Goal: Transaction & Acquisition: Book appointment/travel/reservation

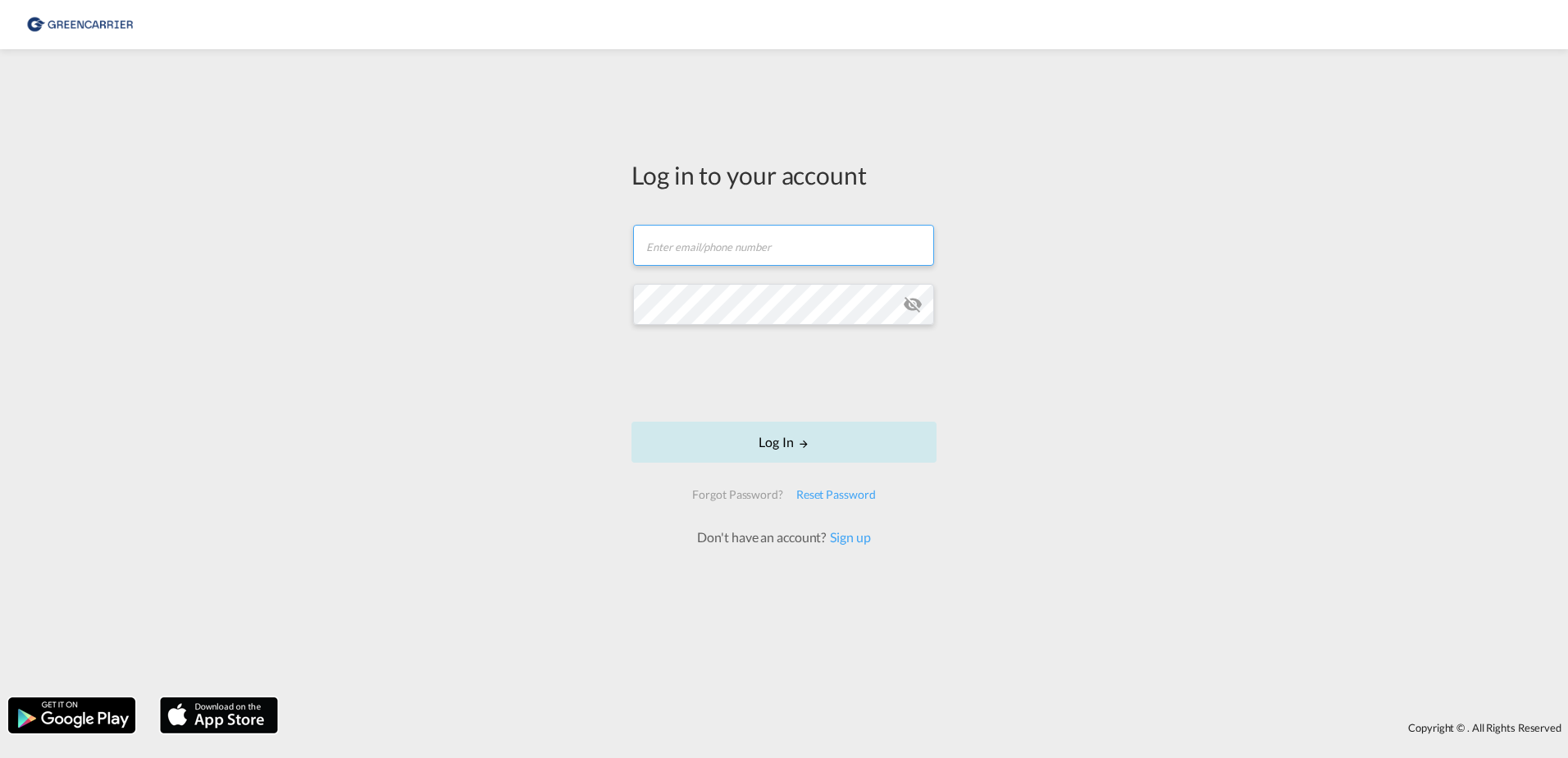
type input "[EMAIL_ADDRESS][DOMAIN_NAME]"
click at [824, 450] on button "Log In" at bounding box center [784, 442] width 305 height 41
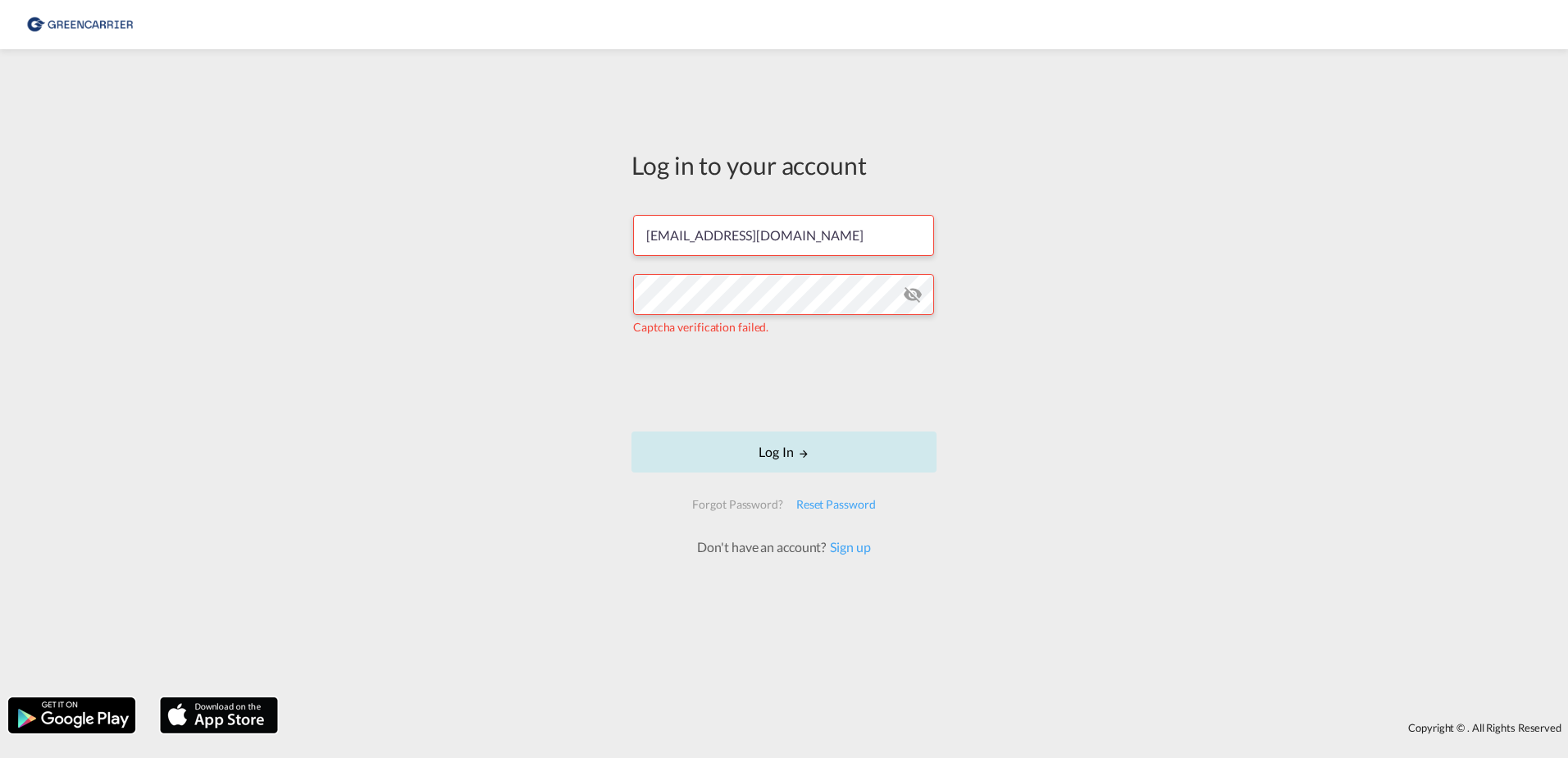
click at [800, 456] on md-icon "LOGIN" at bounding box center [804, 453] width 12 height 12
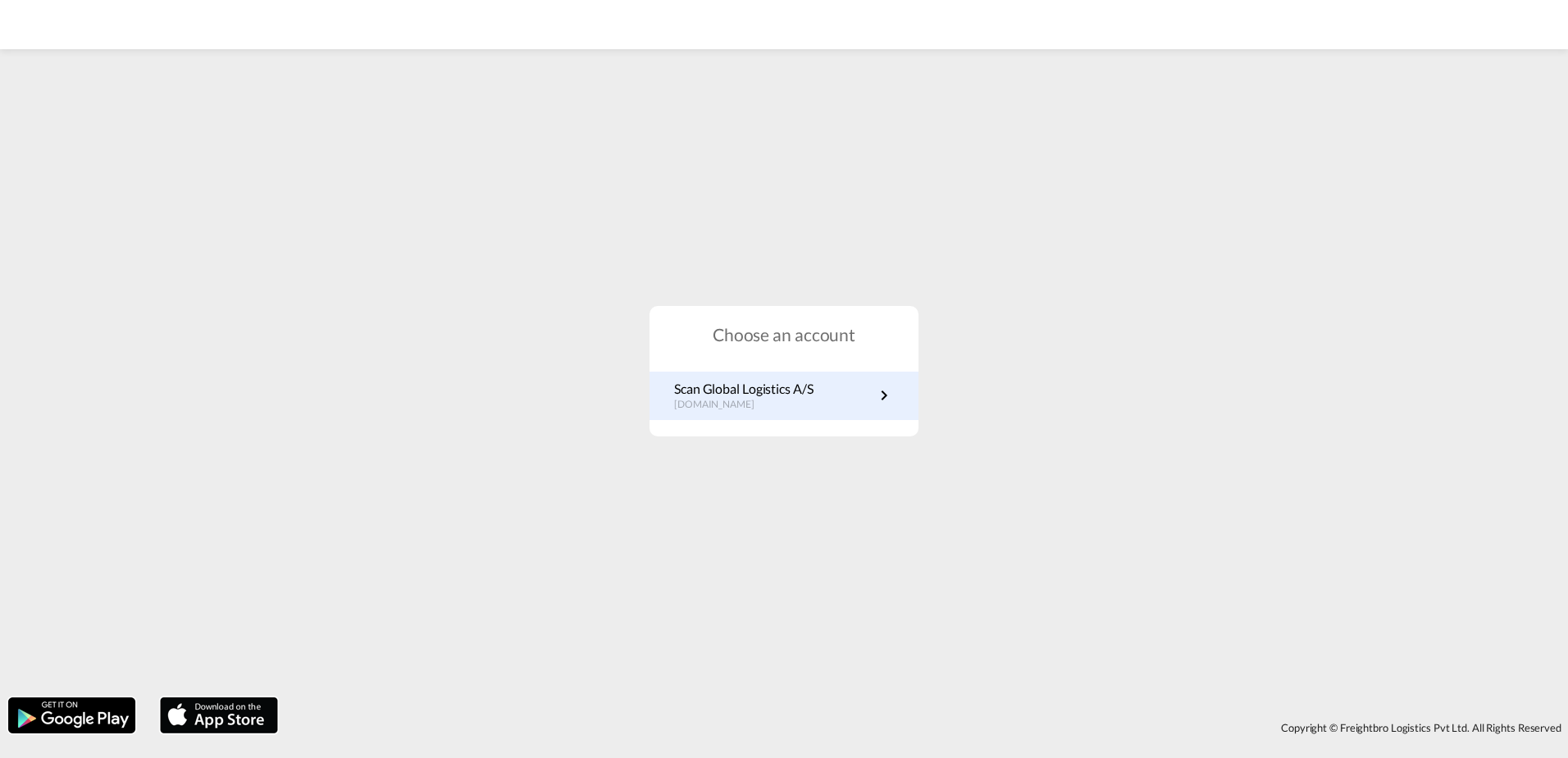
click at [807, 403] on p "dk.portal.greencarrier.com" at bounding box center [744, 405] width 139 height 14
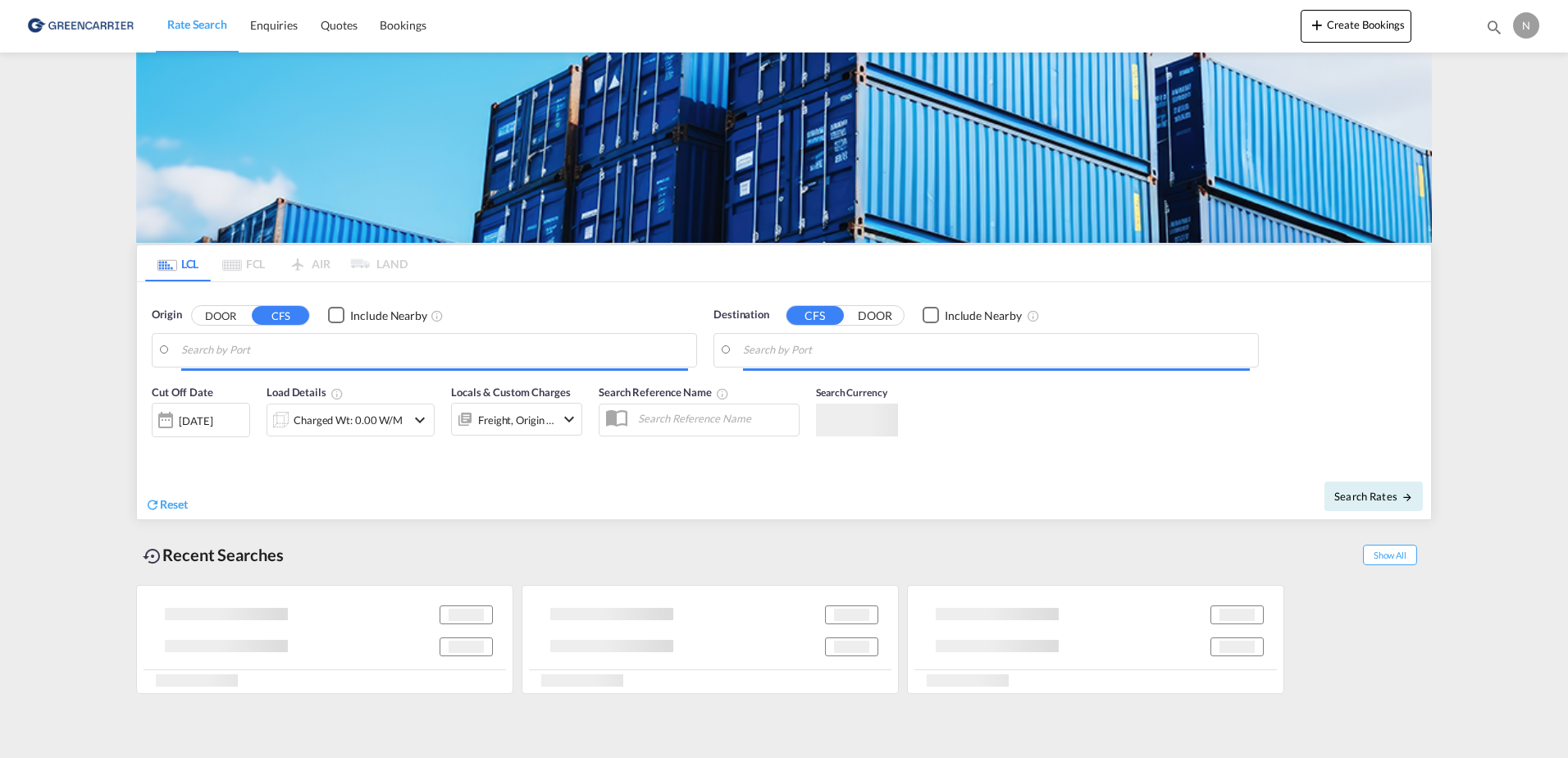
type input "DK-2880, Bagsværd, [GEOGRAPHIC_DATA], [GEOGRAPHIC_DATA]"
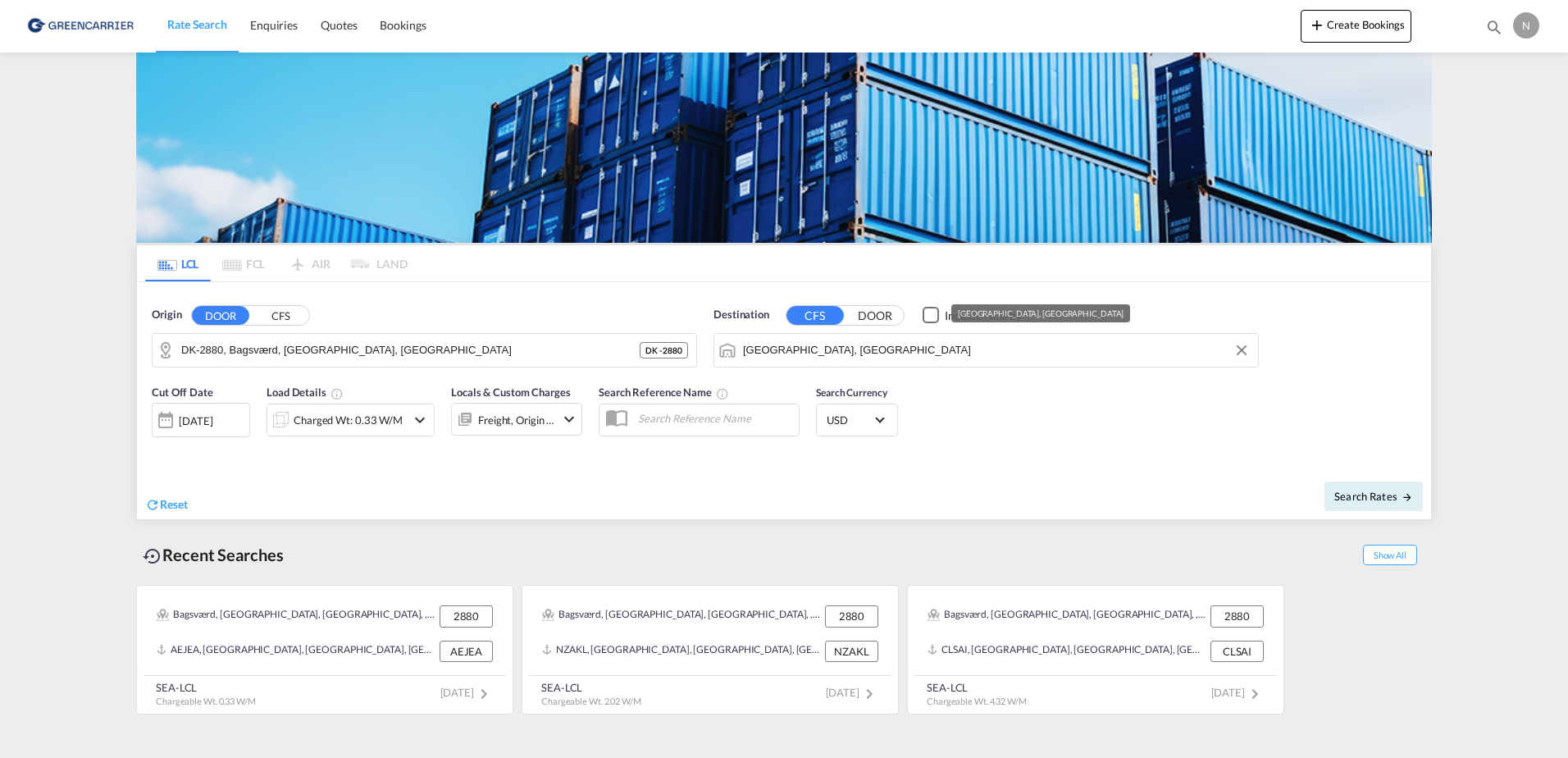
click at [902, 361] on input "[GEOGRAPHIC_DATA], [GEOGRAPHIC_DATA]" at bounding box center [996, 350] width 507 height 24
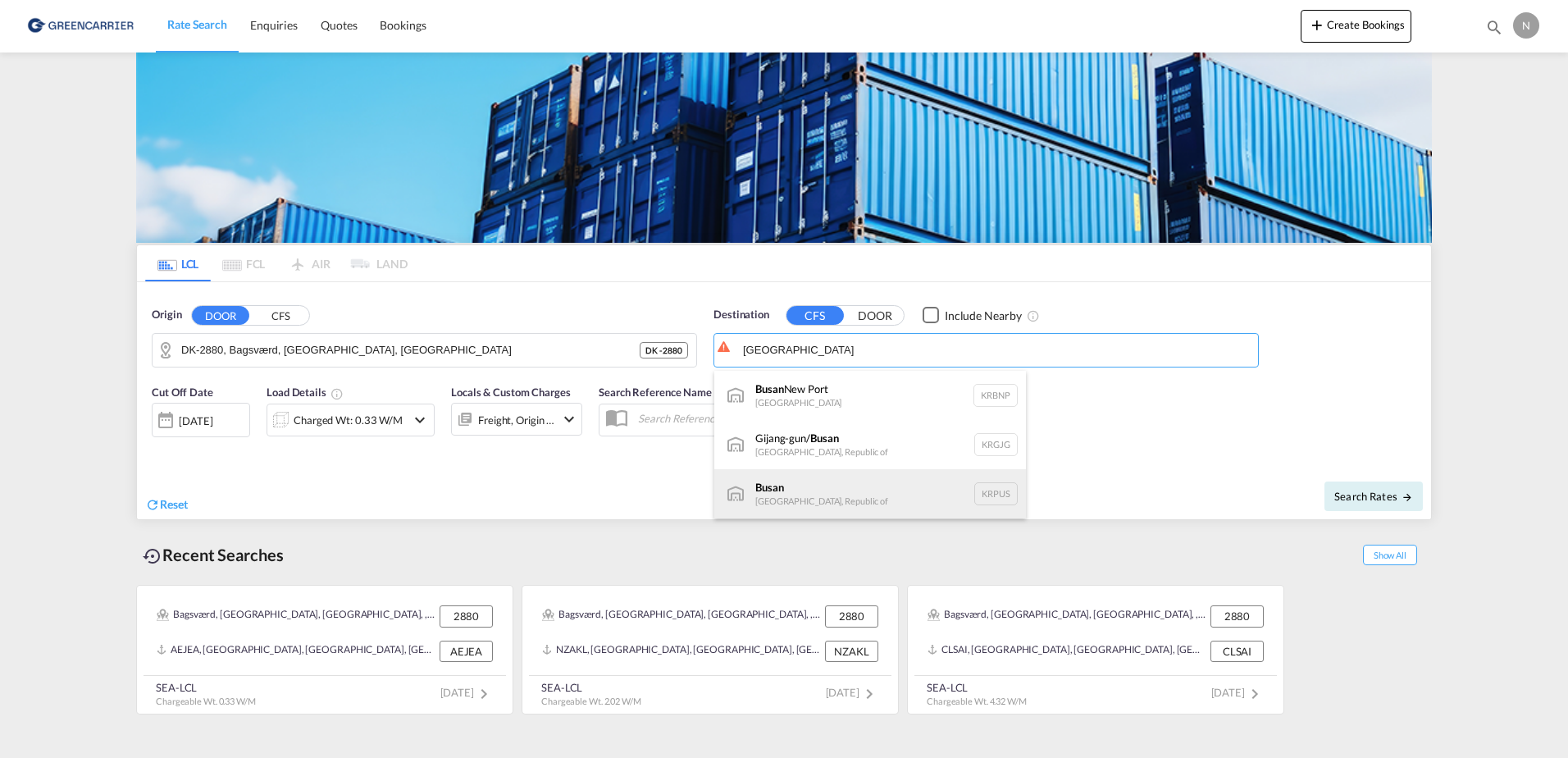
click at [868, 484] on div "Busan Korea, Republic of KRPUS" at bounding box center [869, 493] width 311 height 49
type input "Busan, KRPUS"
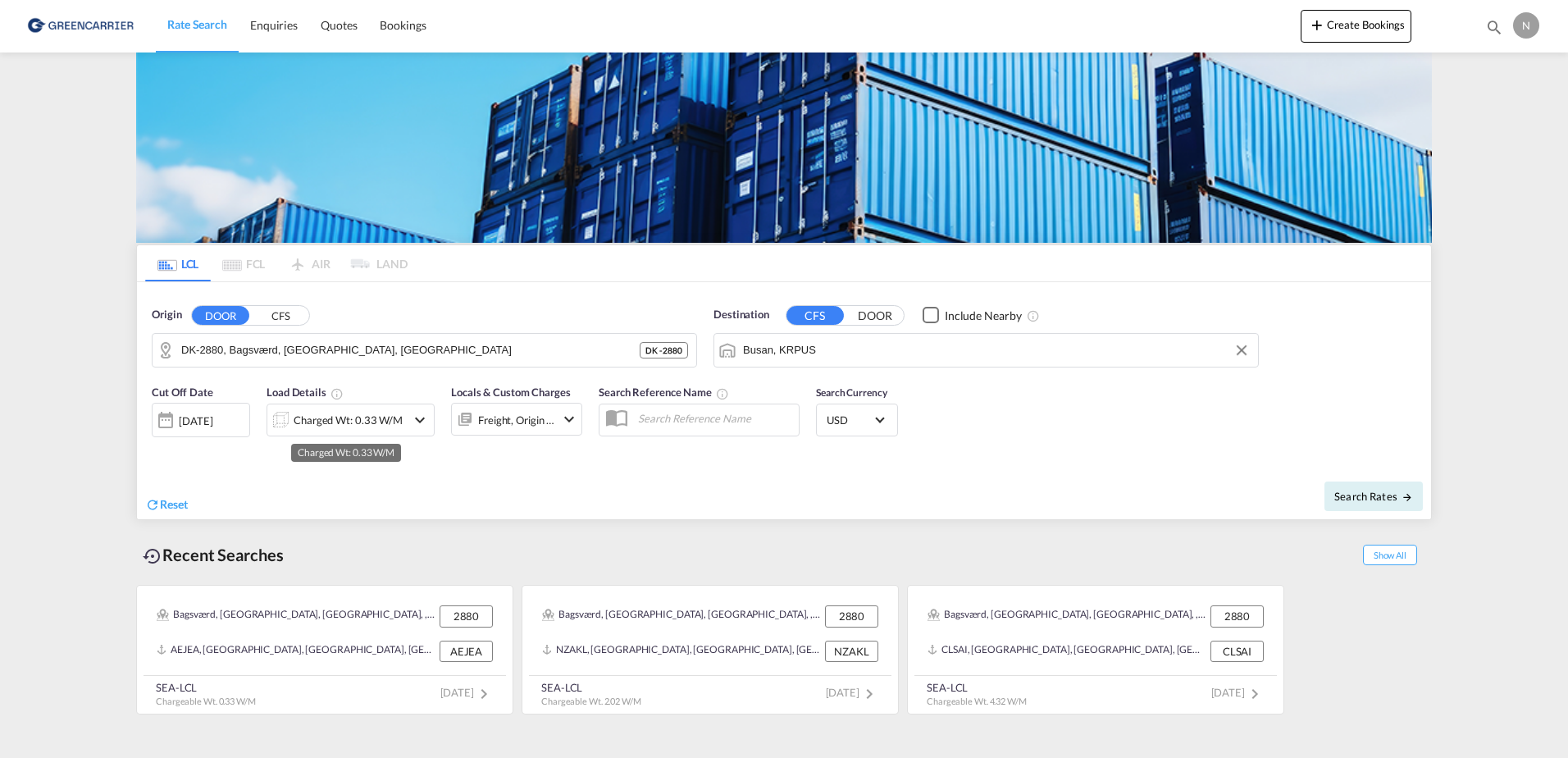
click at [362, 414] on div "Charged Wt: 0.33 W/M" at bounding box center [348, 420] width 109 height 23
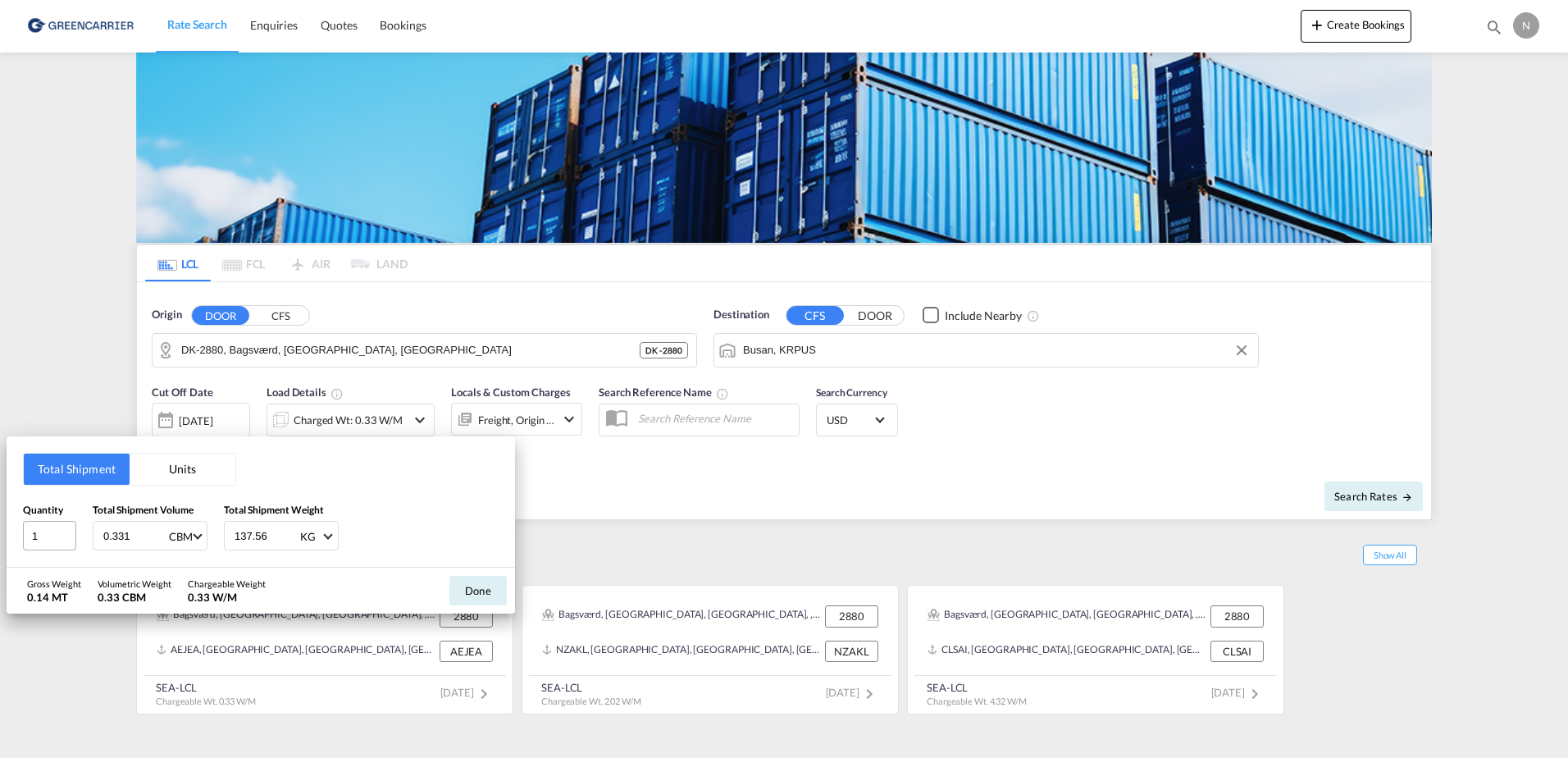
drag, startPoint x: 48, startPoint y: 552, endPoint x: 48, endPoint y: 543, distance: 9.0
click at [48, 548] on div "Total Shipment Units Quantity 1 Total Shipment Volume 0.331 CBM CBM CFT Total S…" at bounding box center [260, 501] width 509 height 131
click at [48, 542] on input "1" at bounding box center [49, 536] width 53 height 30
type input "2"
click at [105, 536] on input "0.331" at bounding box center [134, 536] width 65 height 28
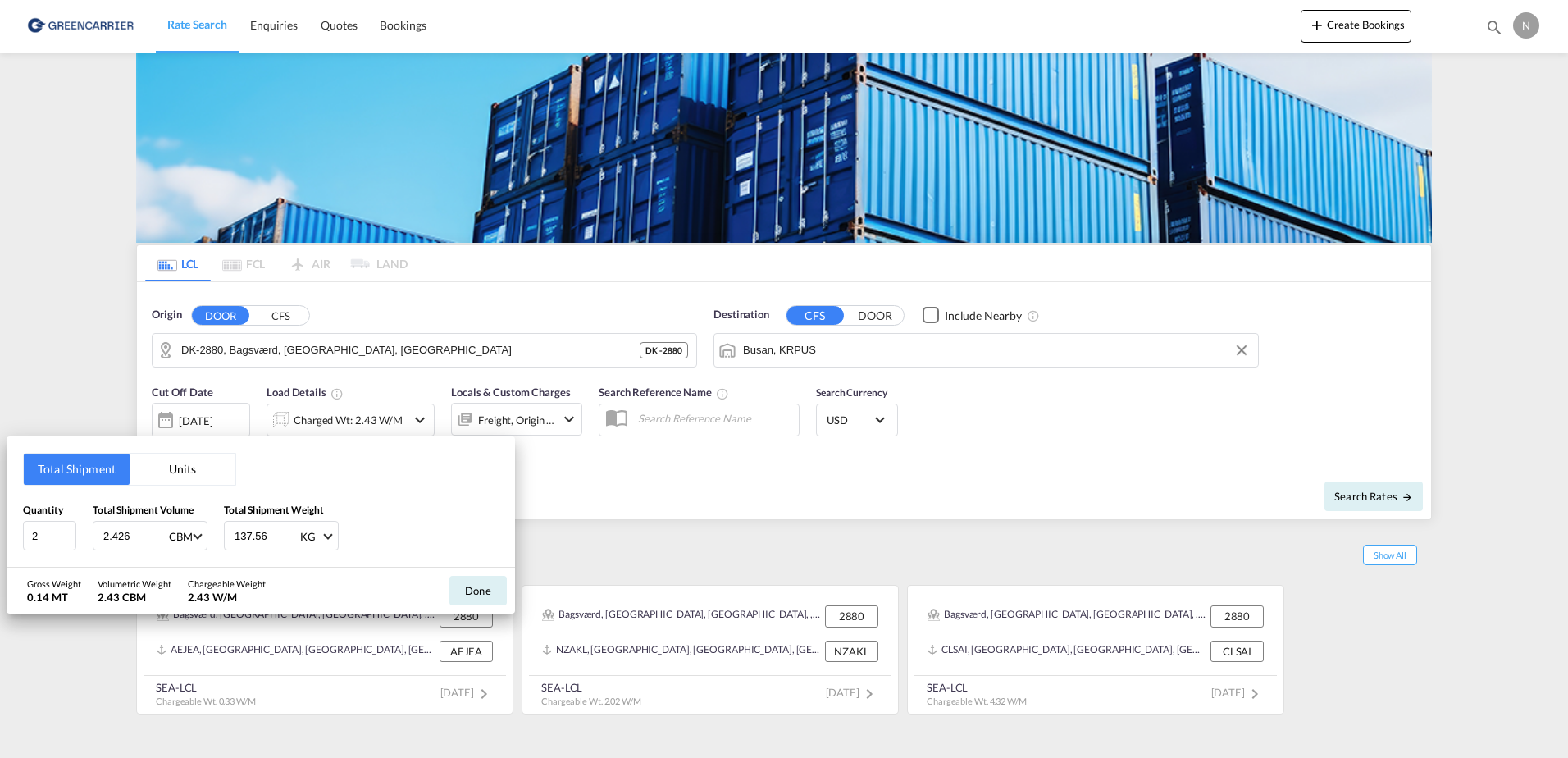
type input "2.426"
click at [284, 537] on input "136.56" at bounding box center [266, 536] width 65 height 28
click at [243, 534] on input "136.56" at bounding box center [266, 536] width 65 height 28
type input "2048"
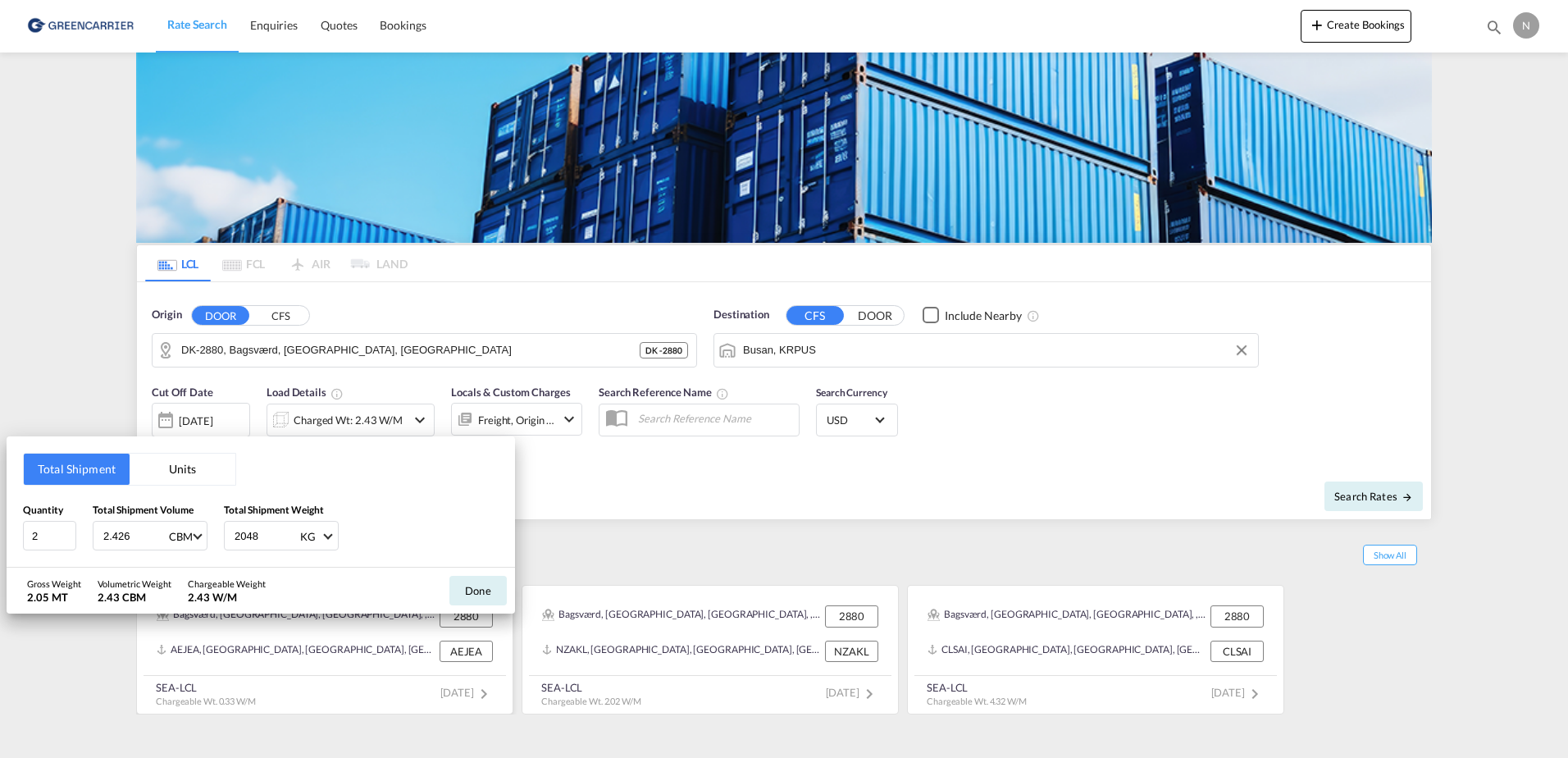
click at [481, 588] on button "Done" at bounding box center [478, 590] width 57 height 30
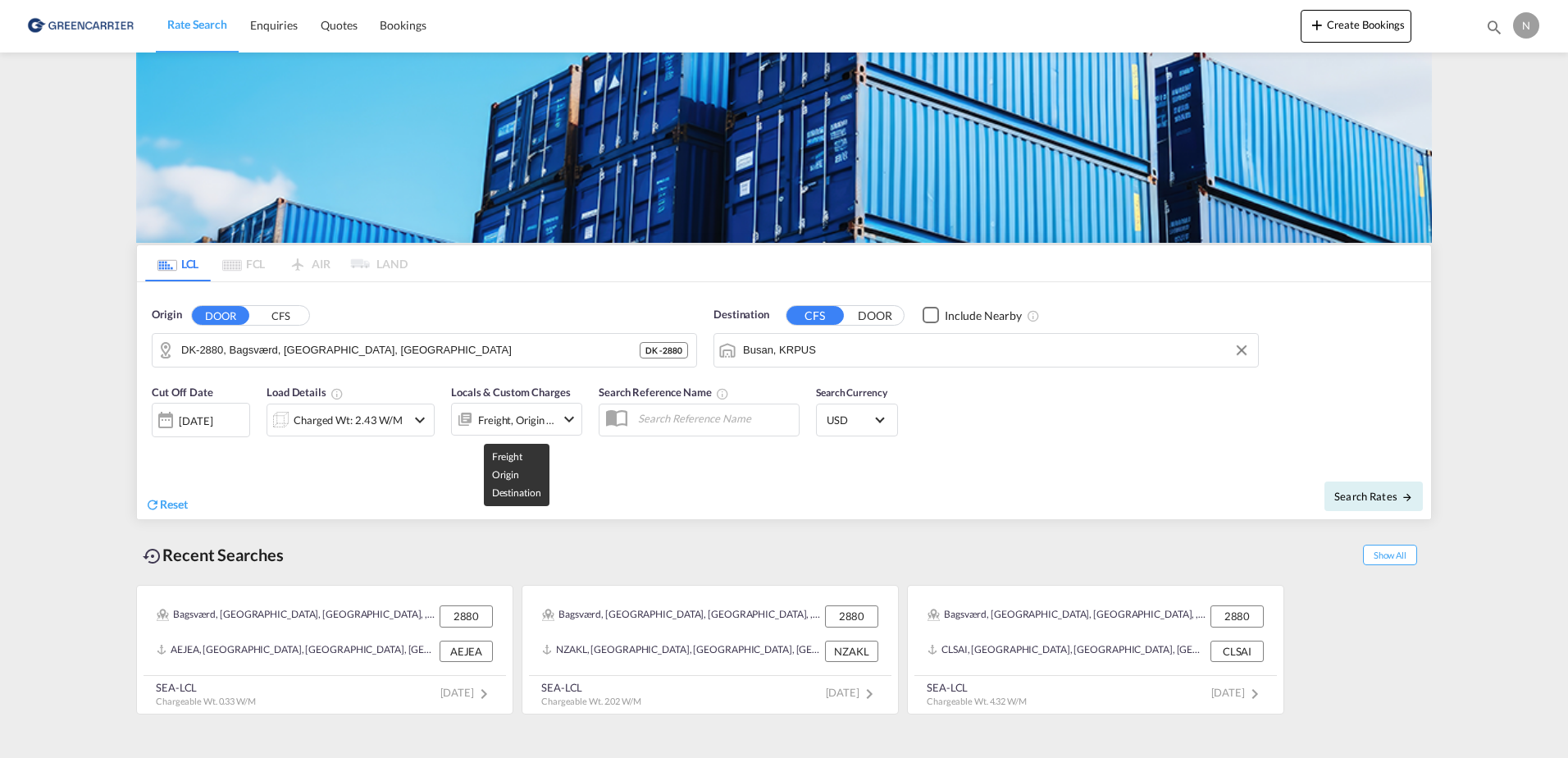
click at [506, 417] on div "Freight, Origin +1" at bounding box center [517, 420] width 77 height 23
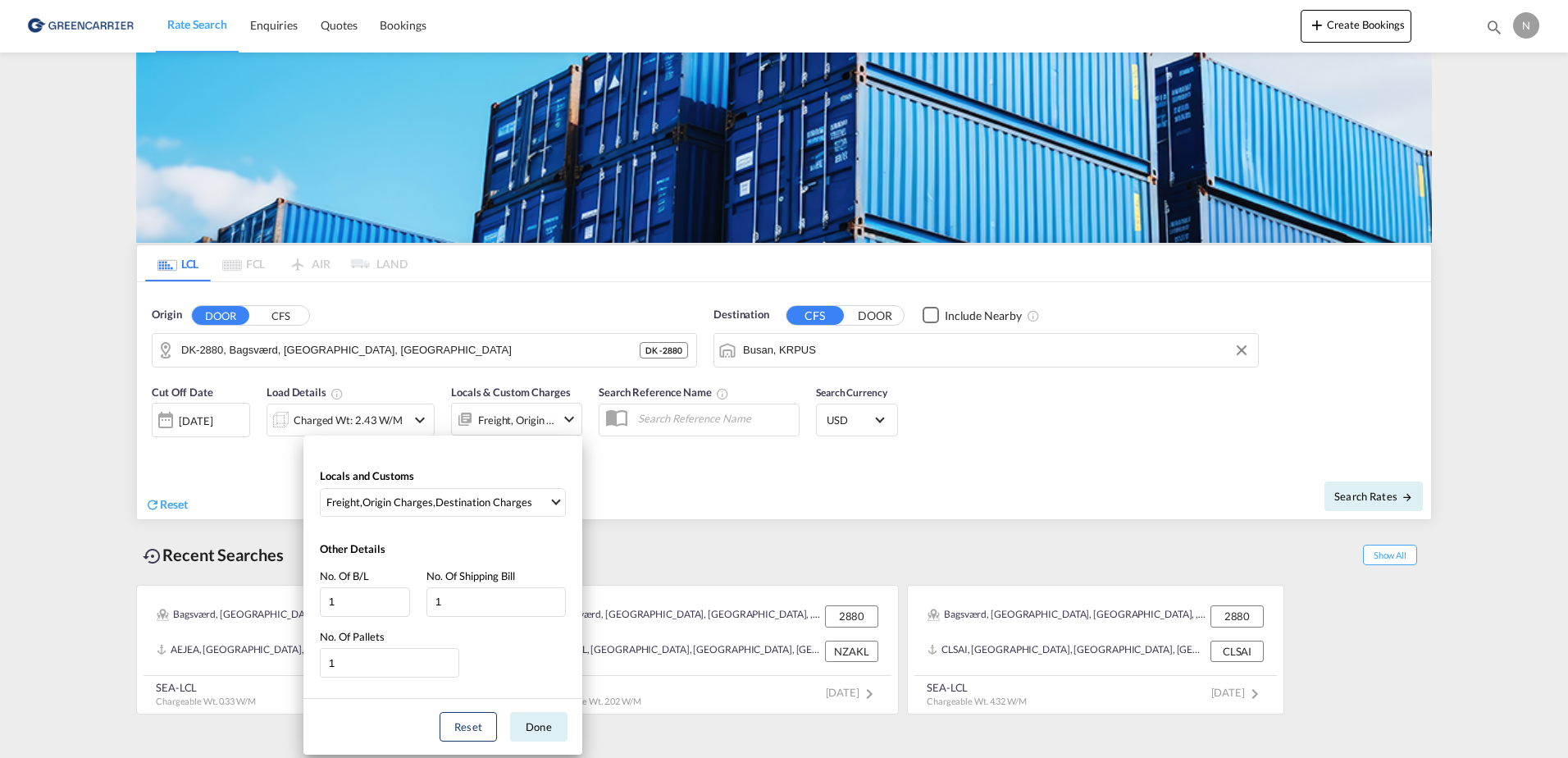
click at [367, 678] on div "Other Details No. Of B/L 1 No. Of Shipping Bill 1 No. Of Pallets 1" at bounding box center [442, 612] width 279 height 174
click at [367, 657] on input "1" at bounding box center [389, 662] width 139 height 30
type input "2"
click at [547, 729] on button "Done" at bounding box center [539, 727] width 57 height 30
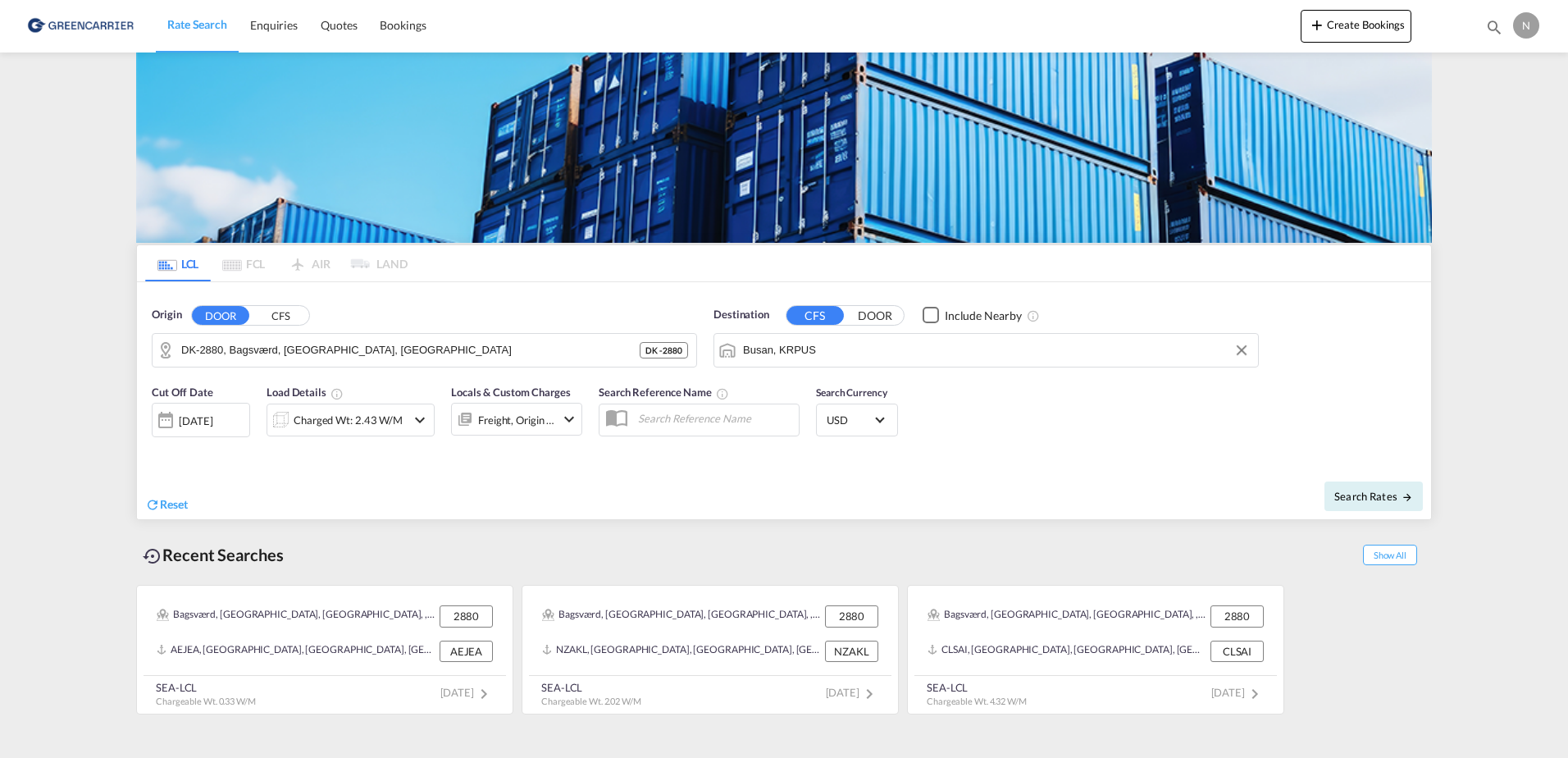
click at [694, 422] on input "text" at bounding box center [714, 418] width 169 height 24
type input "novo"
drag, startPoint x: 680, startPoint y: 415, endPoint x: 550, endPoint y: 418, distance: 130.0
click at [550, 418] on div "Cut Off Date [DATE] [DATE] Load Details Charged Wt: 2.43 W/M Locals & Custom Ch…" at bounding box center [784, 420] width 1294 height 89
click at [1362, 497] on span "Search Rates" at bounding box center [1374, 496] width 79 height 13
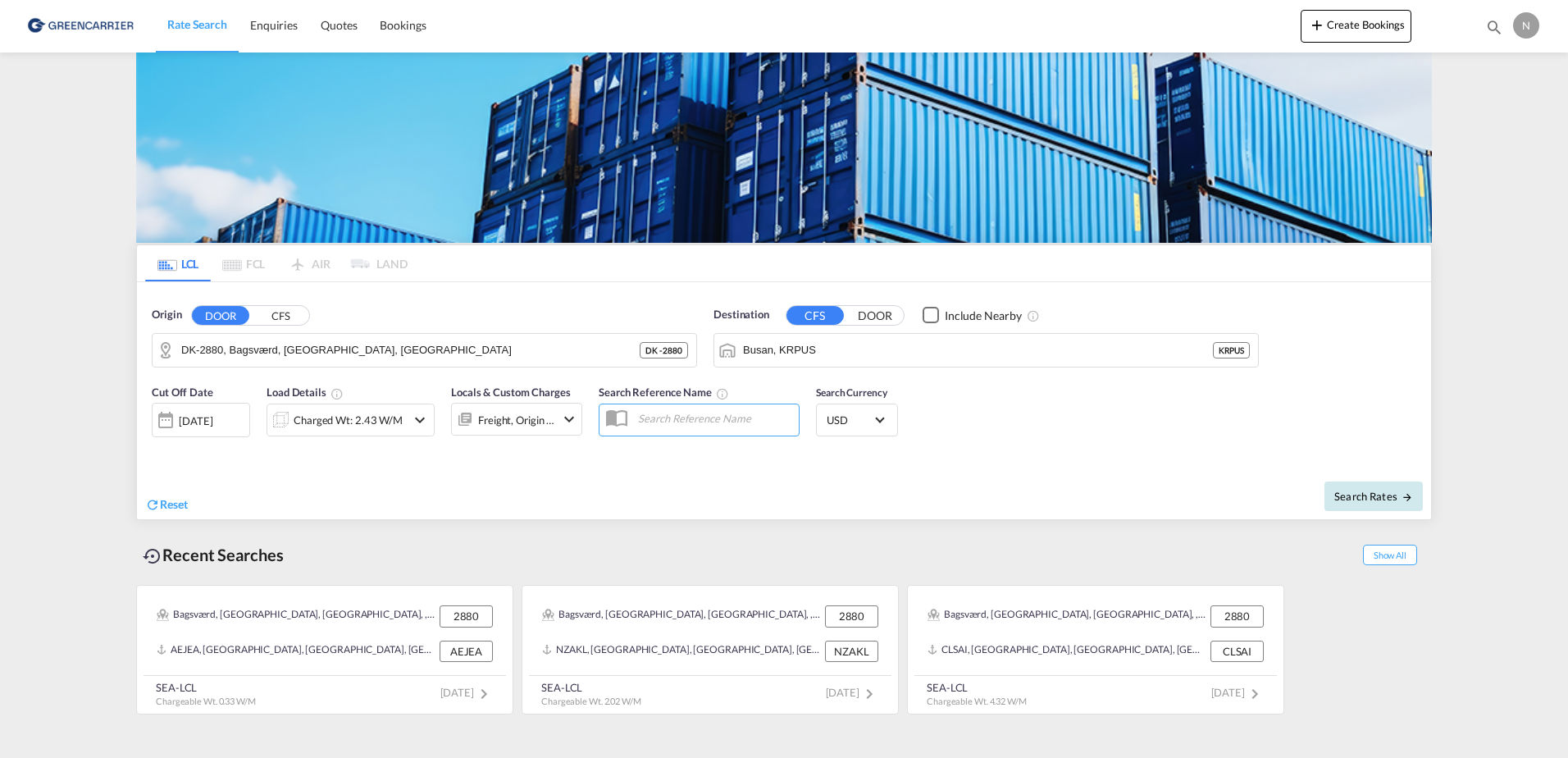
type input "2880 to KRPUS / [DATE]"
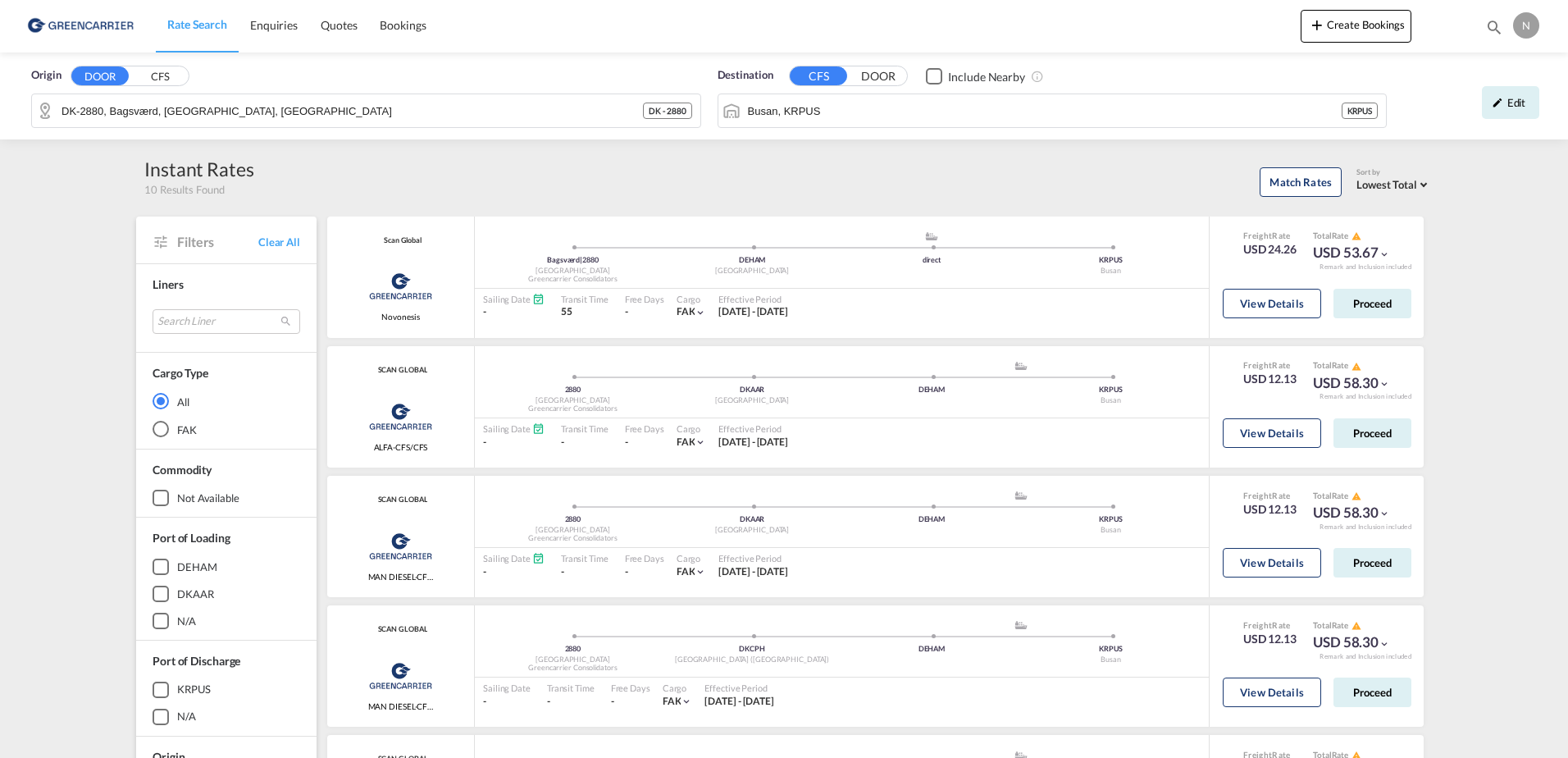
click at [1364, 311] on button "Proceed" at bounding box center [1372, 303] width 78 height 30
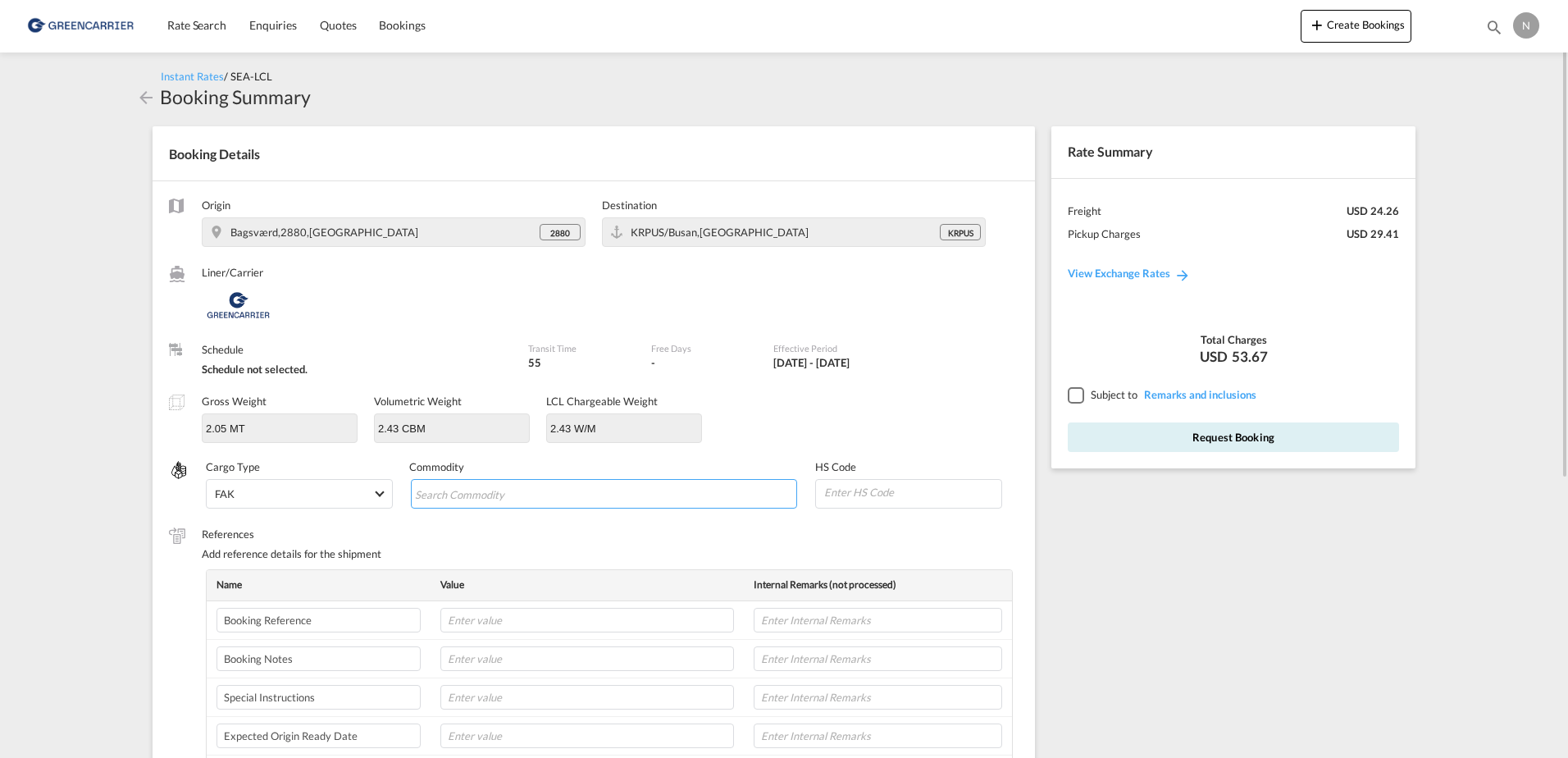
click at [510, 508] on md-chips-wrap "Chips container with autocompletion. Enter the text area, type text to search, …" at bounding box center [605, 493] width 388 height 30
type input "ENZYMES"
click at [887, 488] on input at bounding box center [911, 492] width 179 height 24
type input "350790"
type input "CPH32106804"
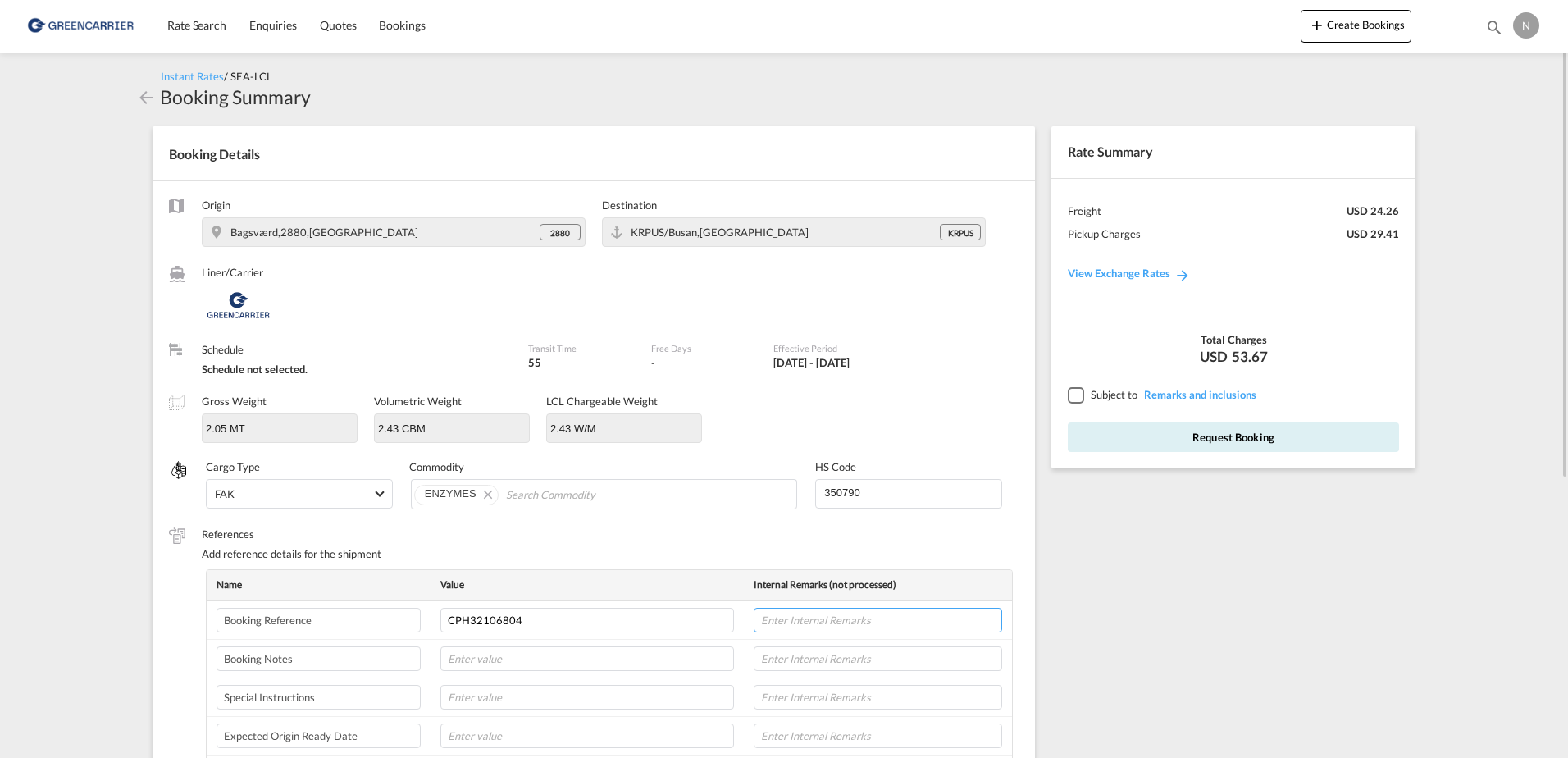
type input "NOVONESIS"
type input "[DATE]"
type input "8L"
click at [469, 618] on input "CPH32106804" at bounding box center [587, 620] width 293 height 24
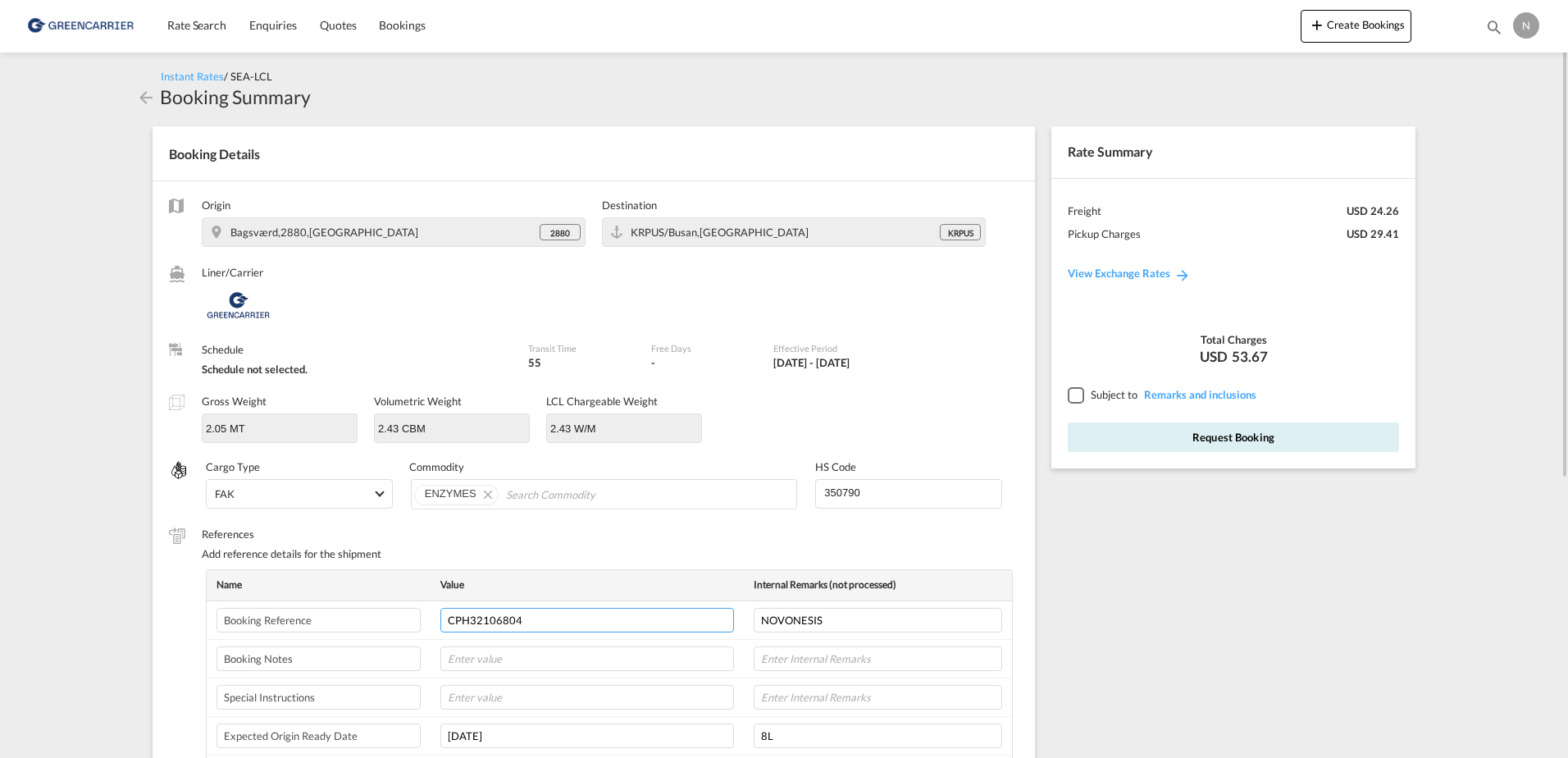
paste input "12"
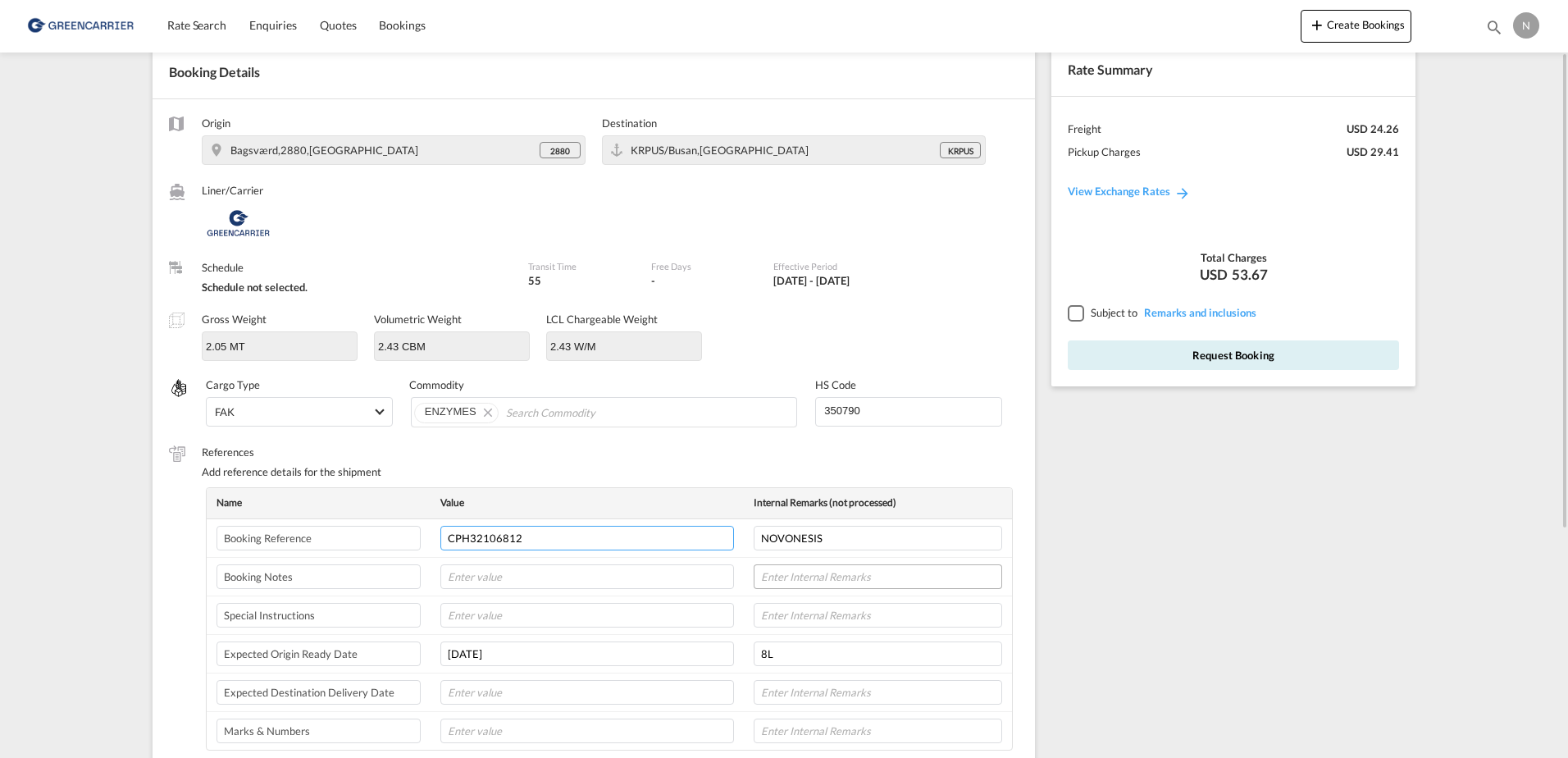
scroll to position [164, 0]
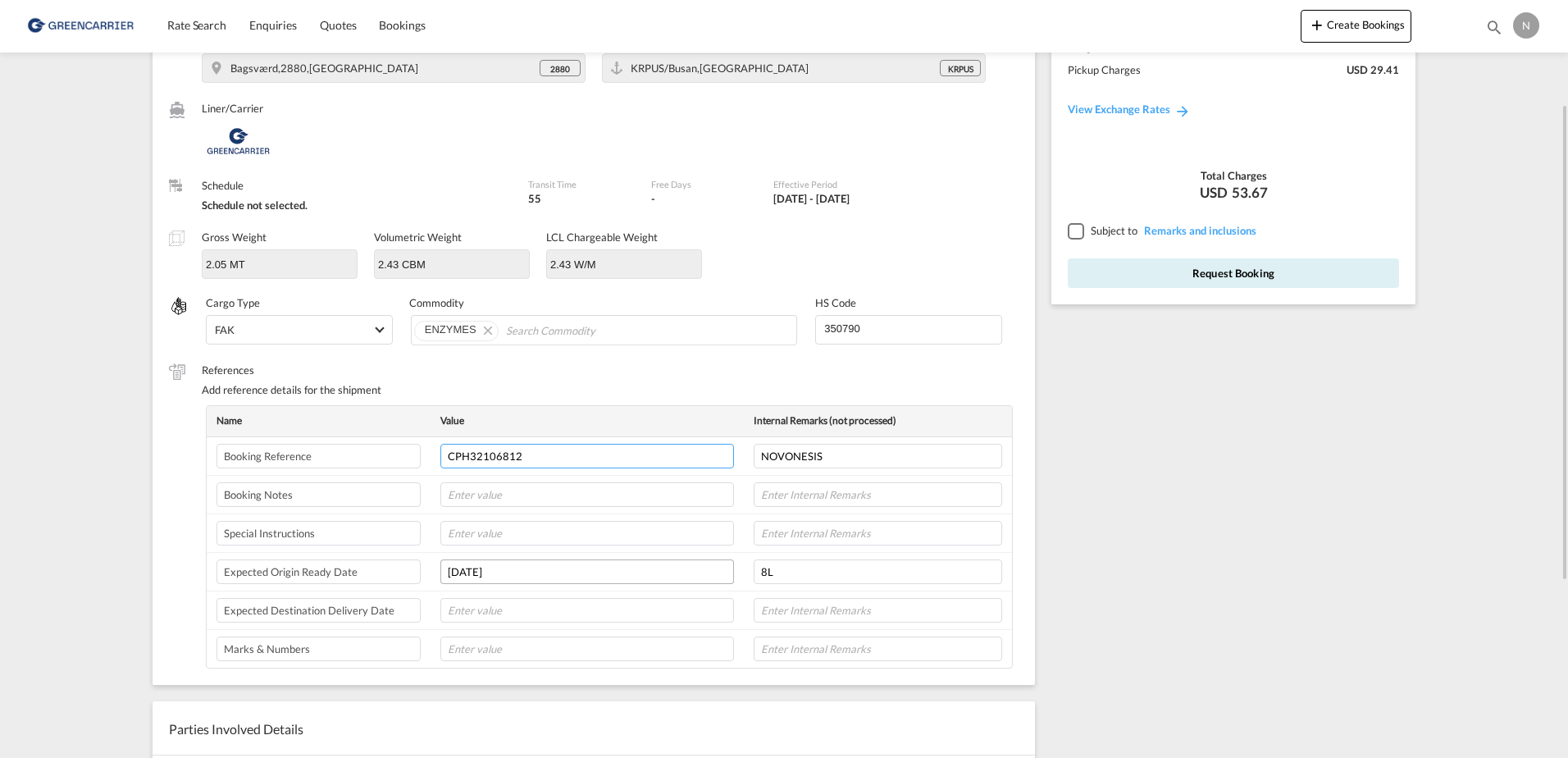
type input "CPH32106812"
click at [252, 584] on tr "Expected Origin Ready Date [DATE] 8L" at bounding box center [609, 571] width 806 height 39
drag, startPoint x: 803, startPoint y: 588, endPoint x: 821, endPoint y: 580, distance: 19.7
click at [803, 588] on td "8L" at bounding box center [877, 571] width 268 height 39
click at [823, 580] on input "8L" at bounding box center [877, 571] width 248 height 24
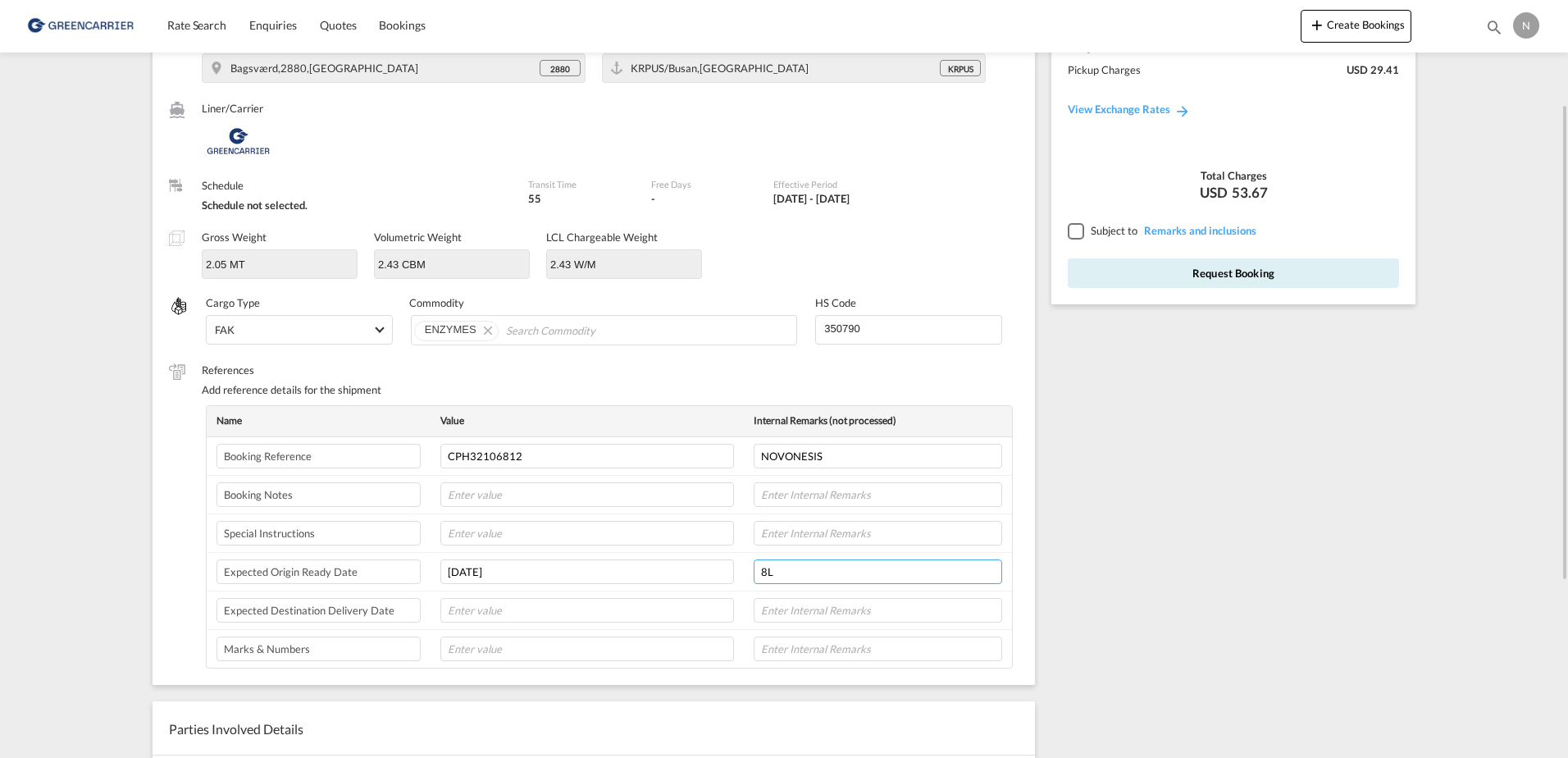
drag, startPoint x: 823, startPoint y: 580, endPoint x: 797, endPoint y: 580, distance: 26.0
click at [797, 580] on input "8L" at bounding box center [877, 571] width 248 height 24
click at [827, 570] on input "[PERSON_NAME]" at bounding box center [877, 571] width 248 height 24
click at [896, 572] on input "[PERSON_NAME]" at bounding box center [877, 571] width 248 height 24
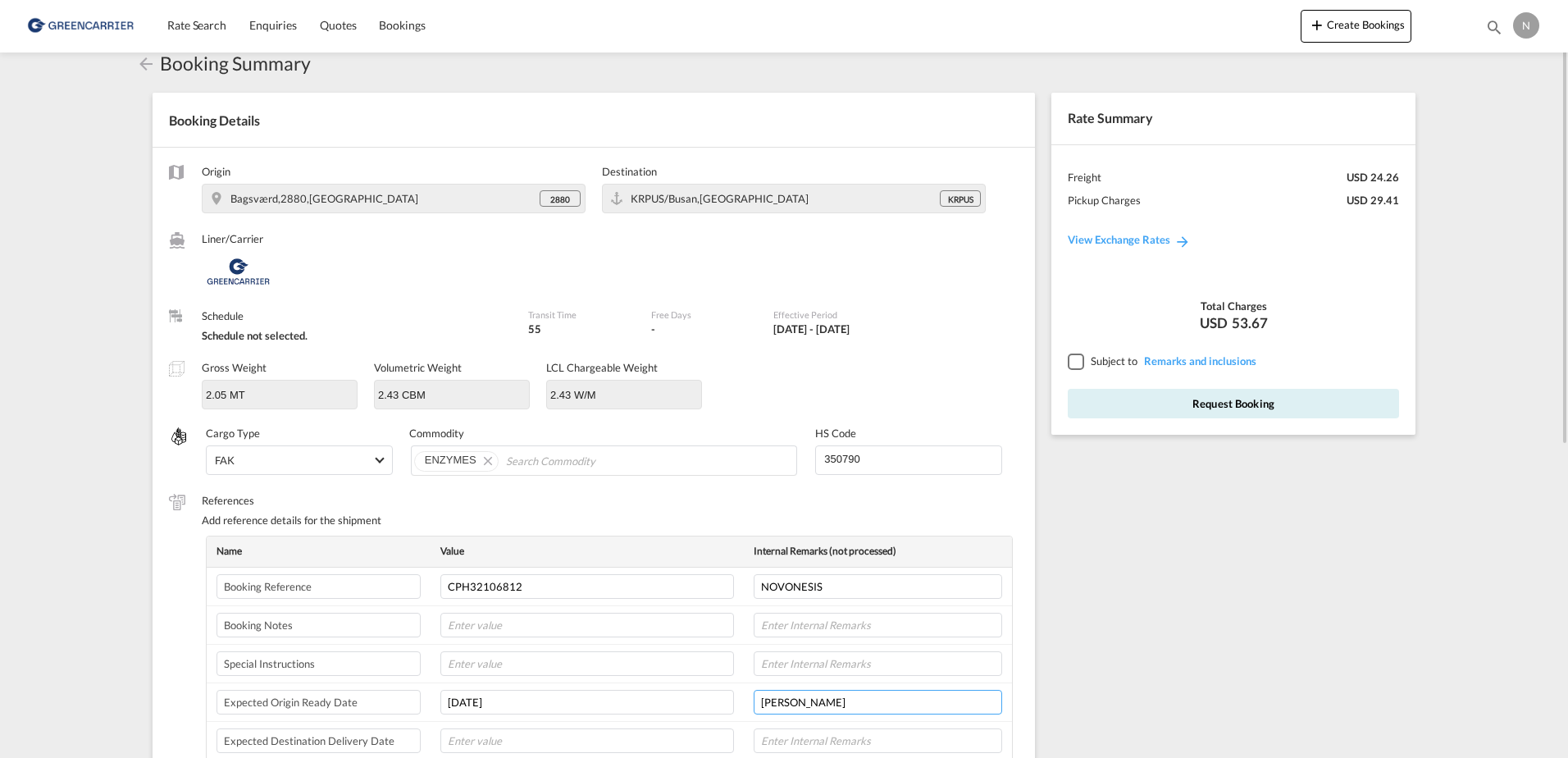
scroll to position [0, 0]
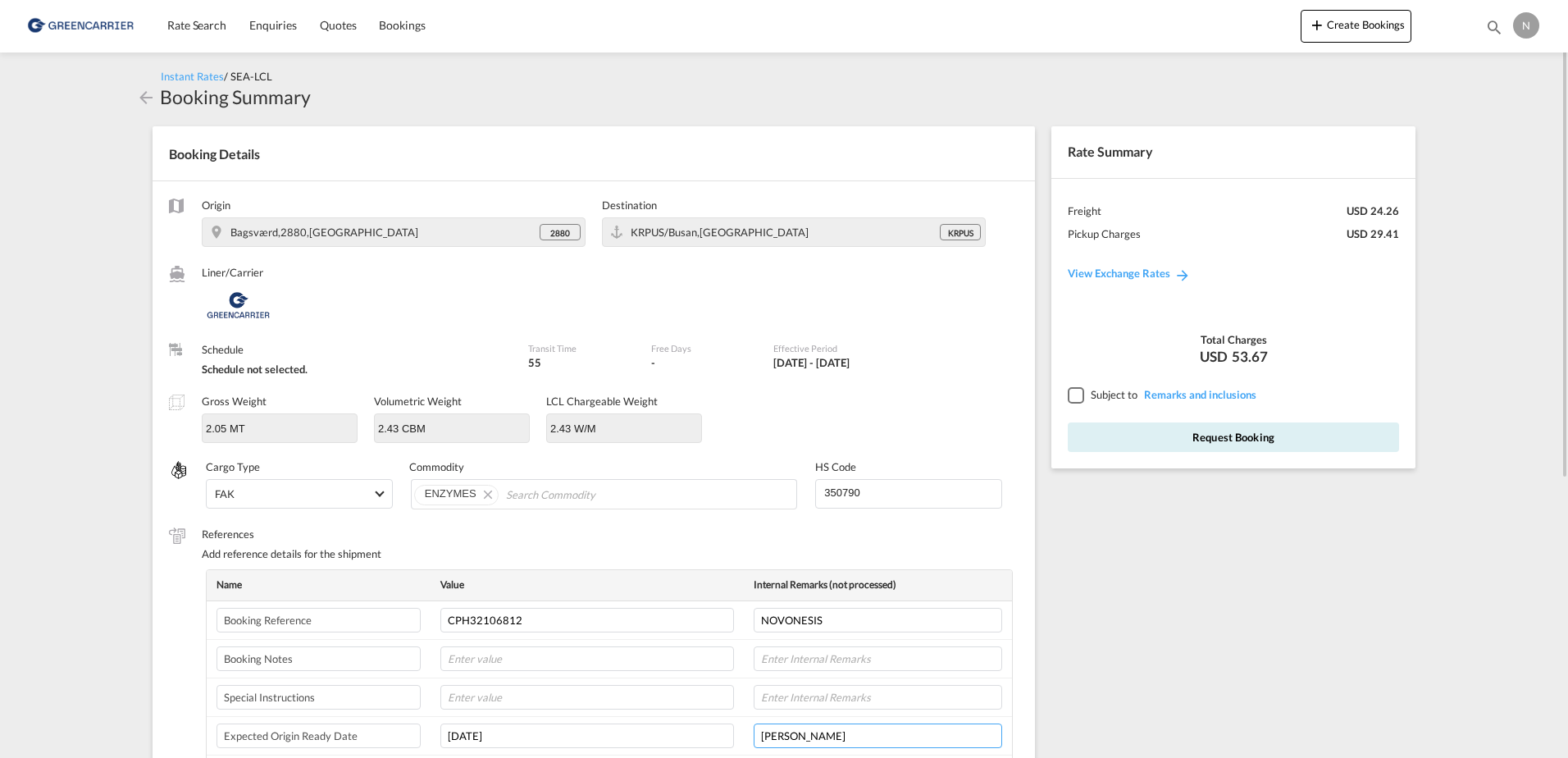
type input "[PERSON_NAME]"
click at [1082, 396] on div at bounding box center [1076, 395] width 14 height 14
click at [1210, 432] on button "Request Booking" at bounding box center [1233, 437] width 331 height 30
